Goal: Answer question/provide support

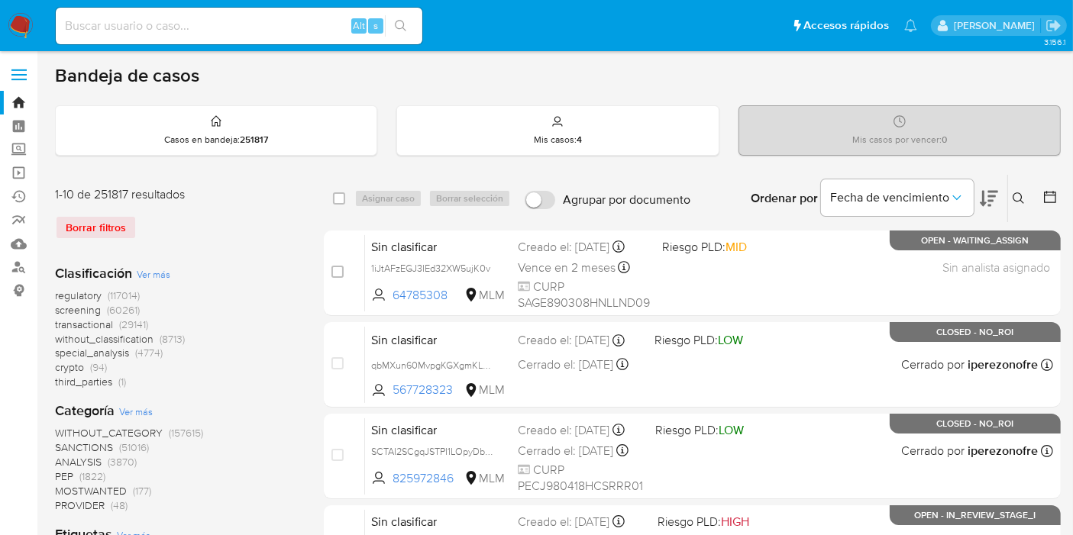
drag, startPoint x: 124, startPoint y: 42, endPoint x: 128, endPoint y: 31, distance: 11.3
click at [124, 42] on div "Alt s" at bounding box center [239, 26] width 366 height 37
click at [129, 29] on input at bounding box center [239, 26] width 366 height 20
paste input "5PVYmwqAWGjsNV83QkYIR7hn"
type input "5PVYmwqAWGjsNV83QkYIR7hn"
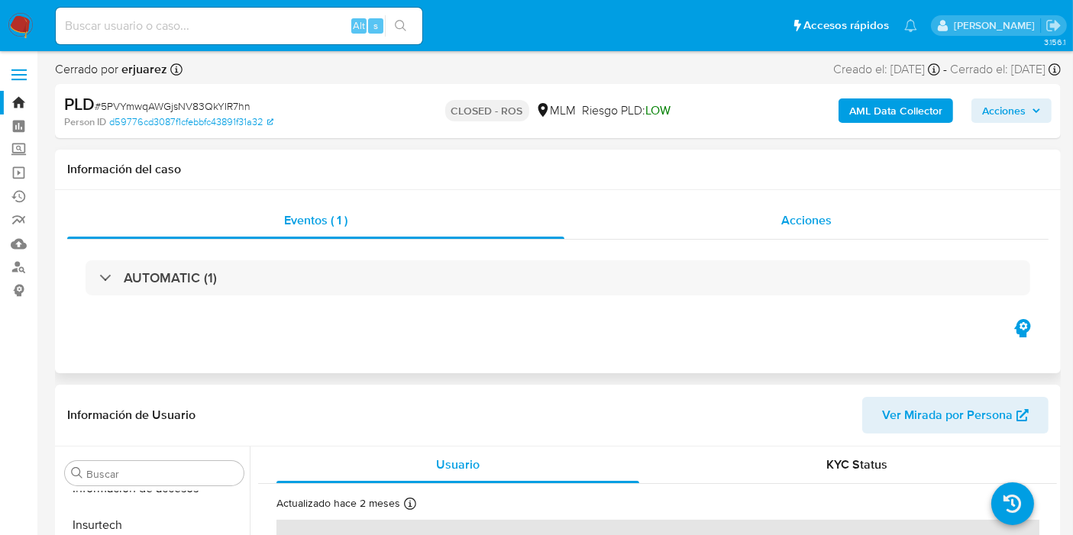
select select "10"
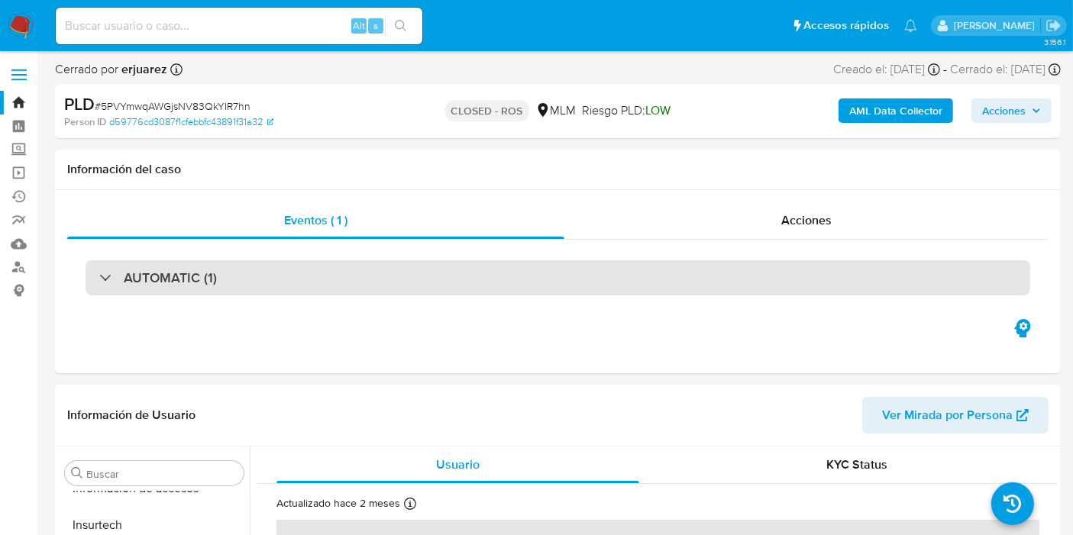
click at [276, 269] on div "AUTOMATIC (1)" at bounding box center [557, 277] width 944 height 35
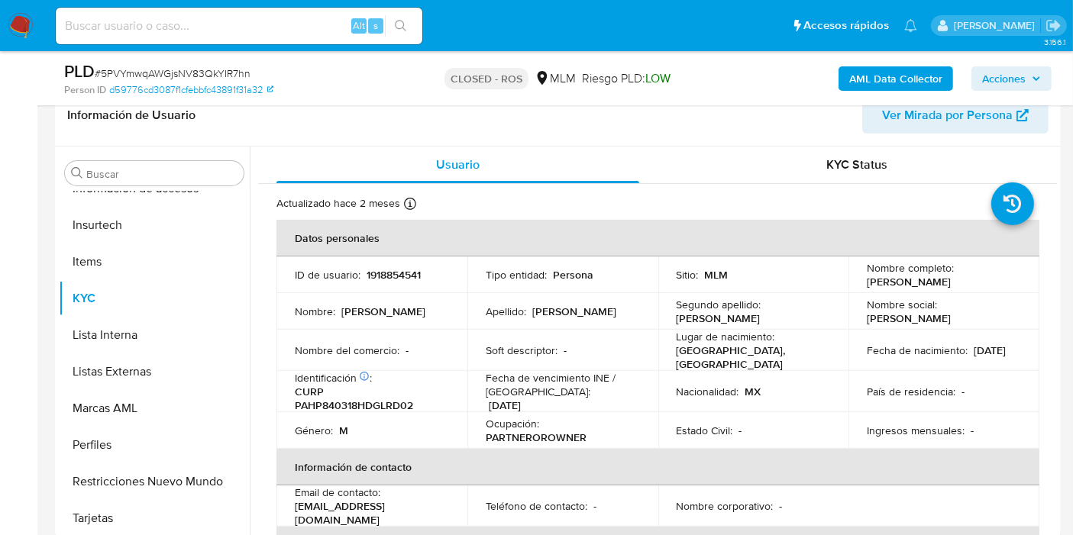
scroll to position [339, 0]
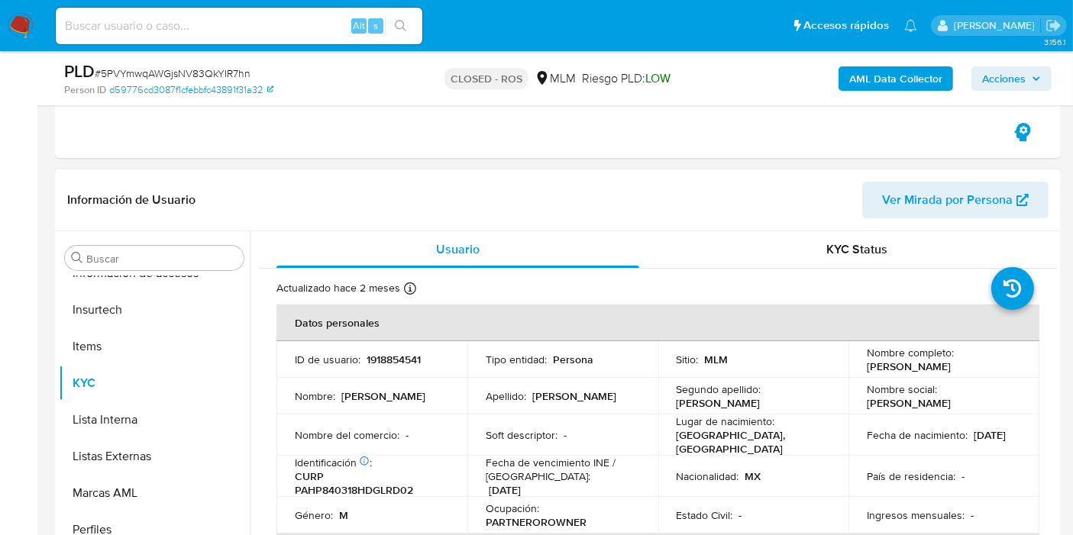
click at [911, 360] on p "[PERSON_NAME]" at bounding box center [908, 367] width 84 height 14
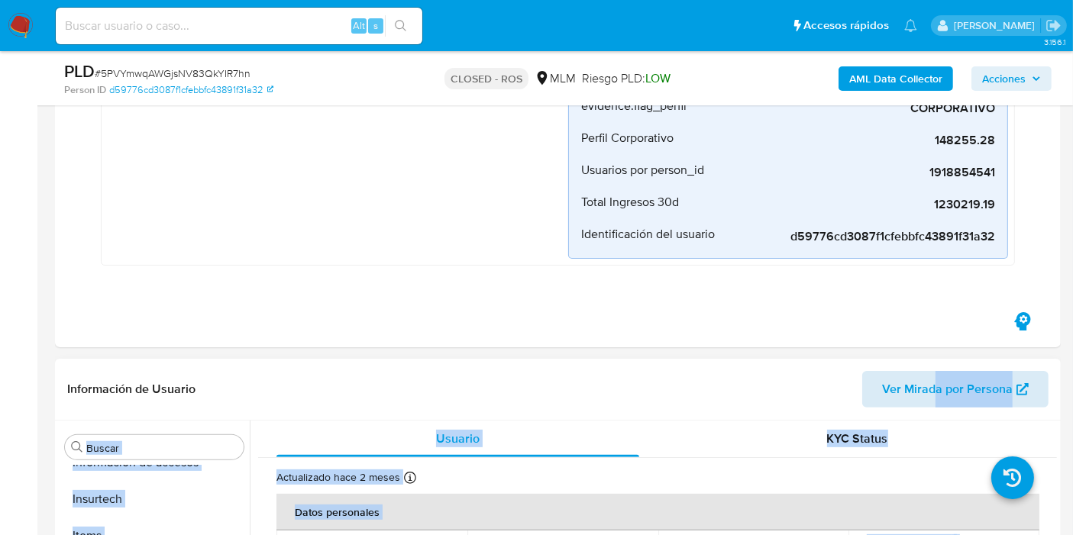
drag, startPoint x: 861, startPoint y: 359, endPoint x: 935, endPoint y: 379, distance: 76.9
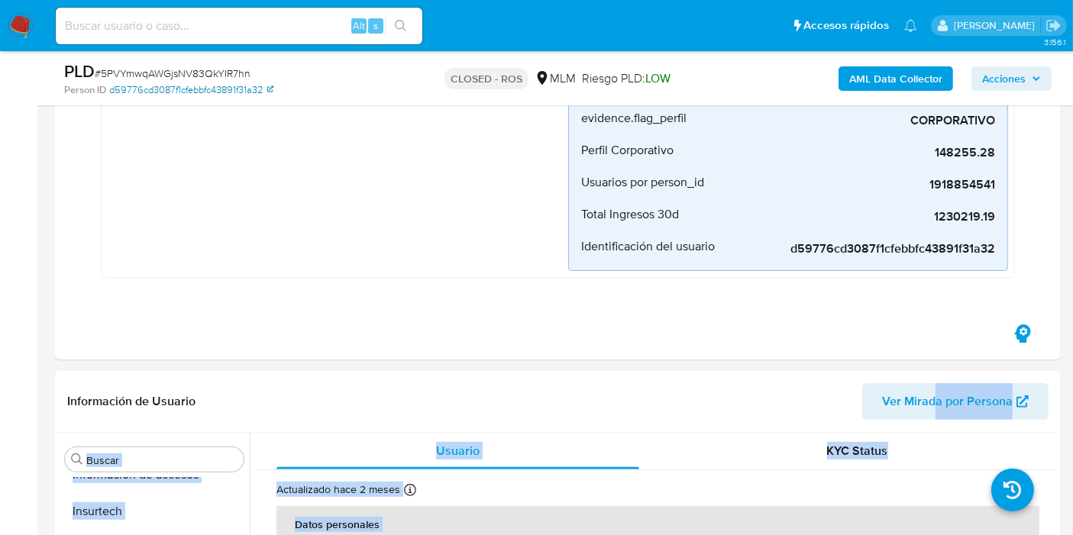
scroll to position [254, 0]
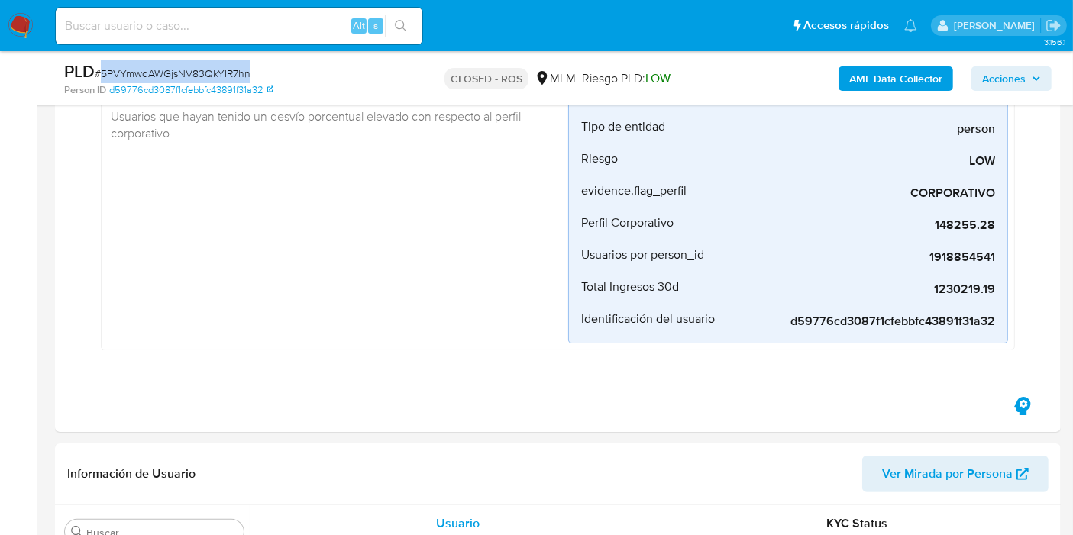
drag, startPoint x: 256, startPoint y: 72, endPoint x: 102, endPoint y: 78, distance: 155.1
click at [102, 78] on div "PLD # 5PVYmwqAWGjsNV83QkYIR7hn" at bounding box center [226, 71] width 324 height 23
copy span "5PVYmwqAWGjsNV83QkYIR7hn"
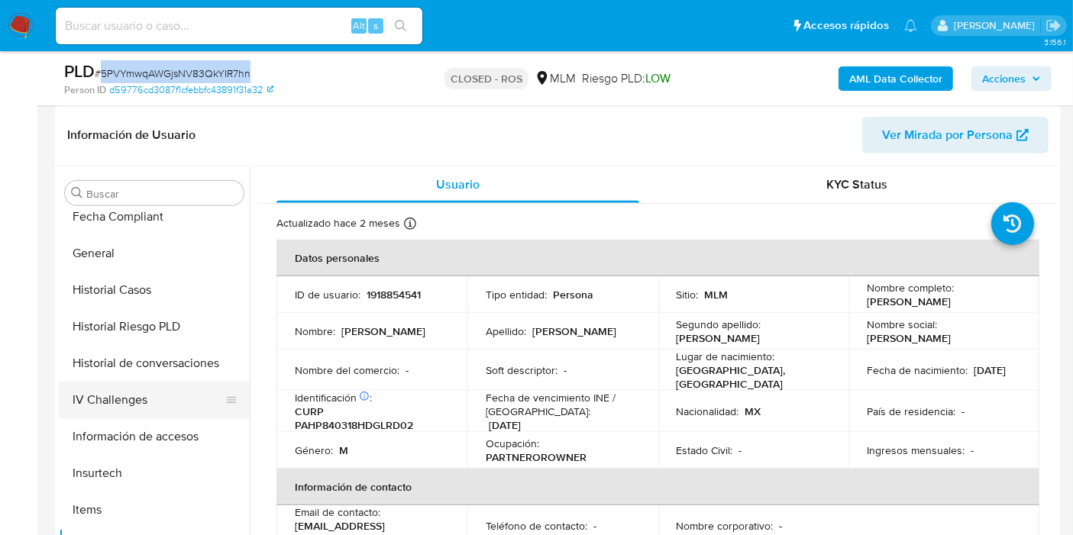
scroll to position [390, 0]
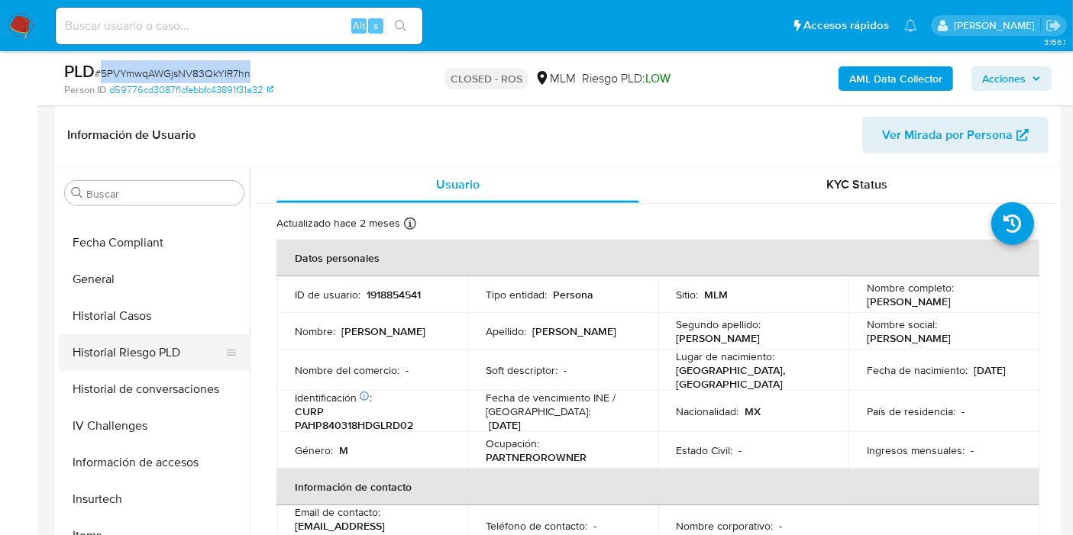
drag, startPoint x: 147, startPoint y: 317, endPoint x: 150, endPoint y: 327, distance: 11.1
click at [147, 317] on button "Historial Casos" at bounding box center [154, 316] width 191 height 37
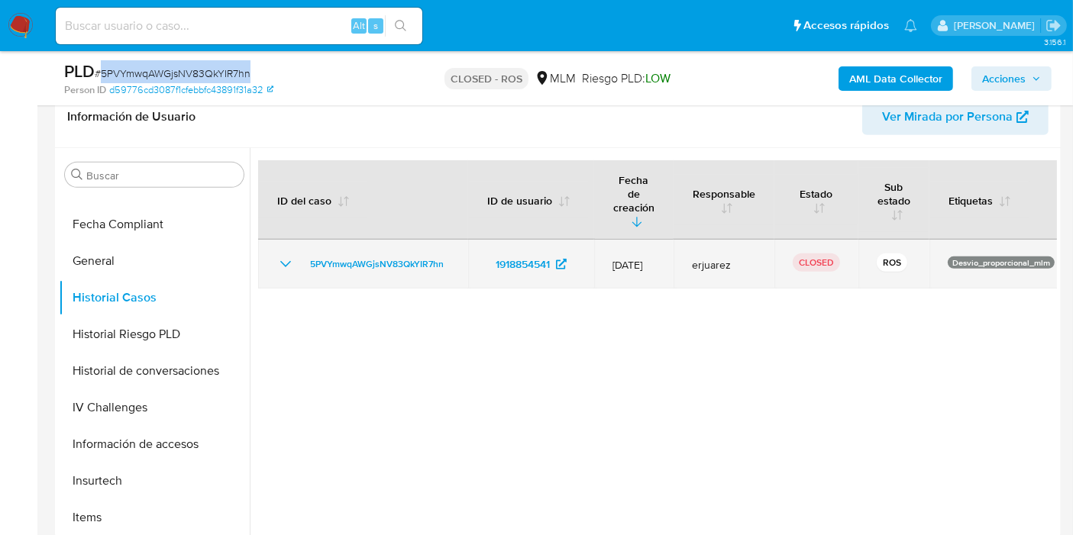
drag, startPoint x: 289, startPoint y: 243, endPoint x: 298, endPoint y: 252, distance: 12.4
click at [289, 255] on icon "Mostrar/Ocultar" at bounding box center [285, 264] width 18 height 18
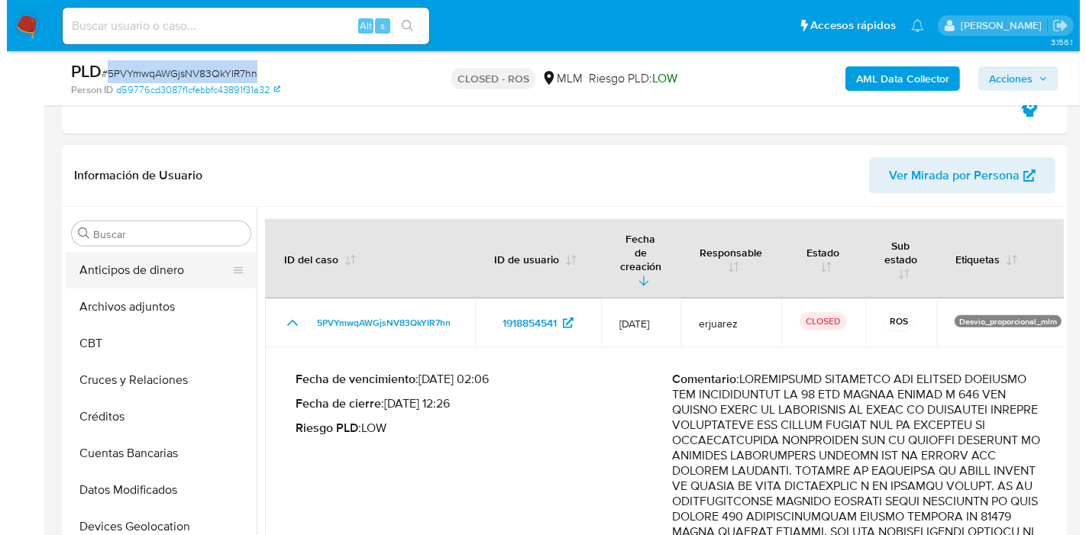
scroll to position [508, 0]
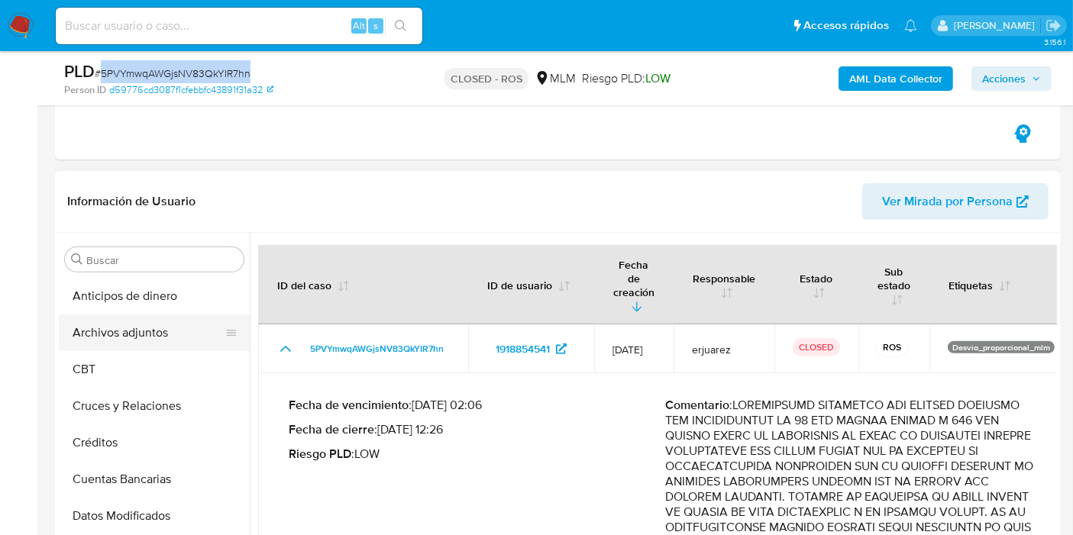
click at [122, 341] on button "Archivos adjuntos" at bounding box center [148, 333] width 179 height 37
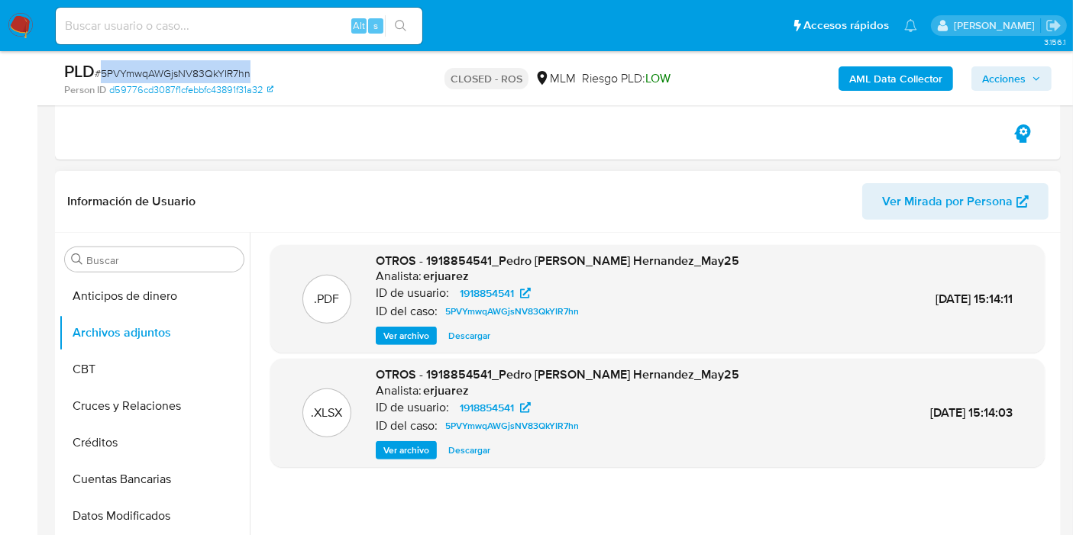
click at [415, 336] on span "Ver archivo" at bounding box center [406, 335] width 46 height 15
